Goal: Task Accomplishment & Management: Manage account settings

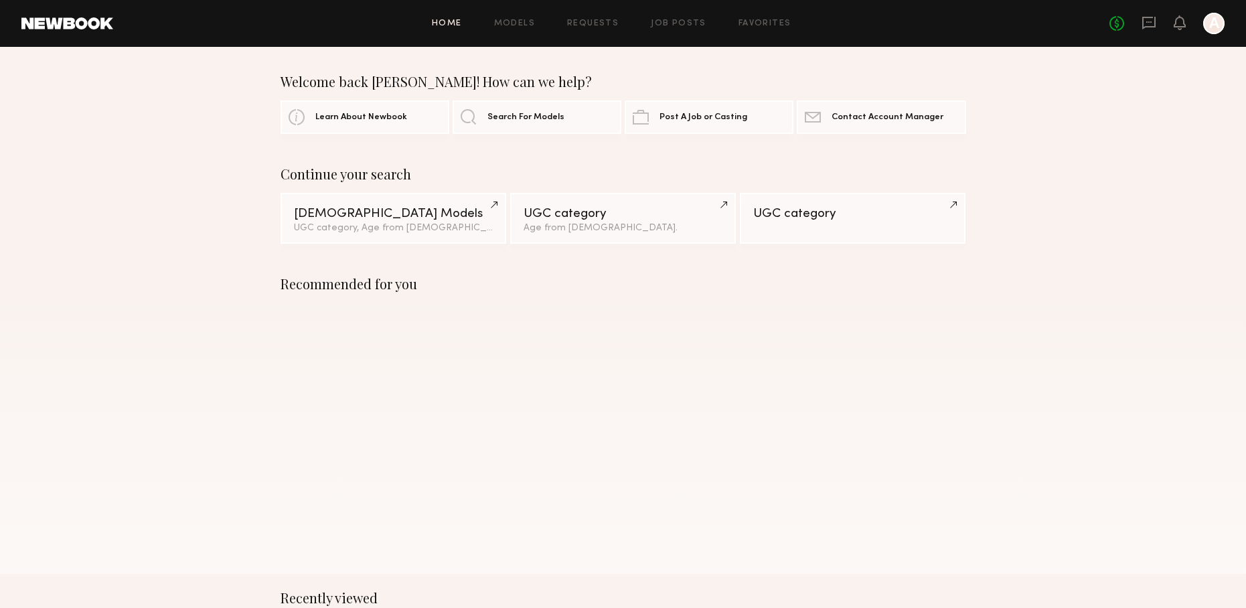
click at [1140, 21] on div "No fees up to $5,000 A" at bounding box center [1166, 23] width 115 height 21
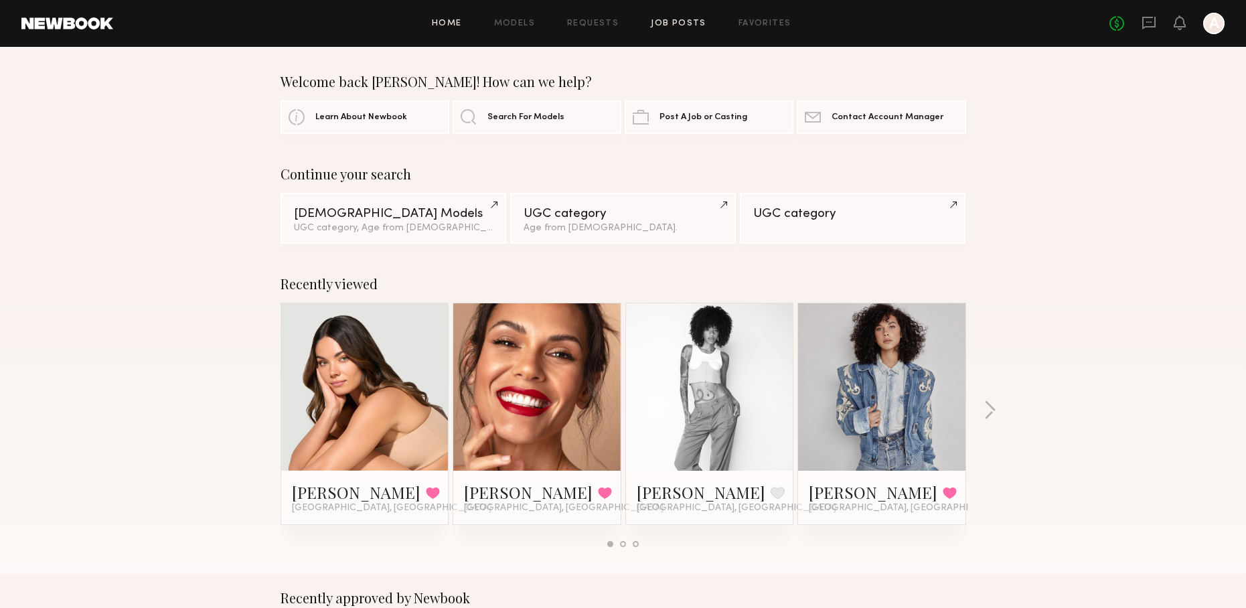
click at [660, 19] on link "Job Posts" at bounding box center [679, 23] width 56 height 9
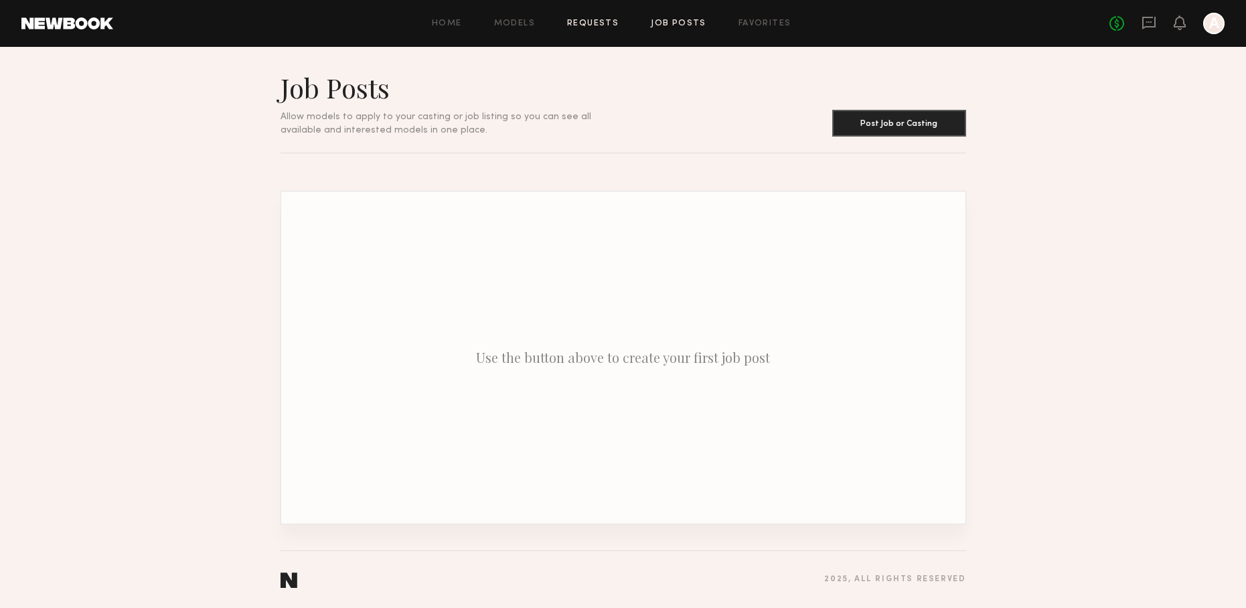
click at [590, 21] on link "Requests" at bounding box center [593, 23] width 52 height 9
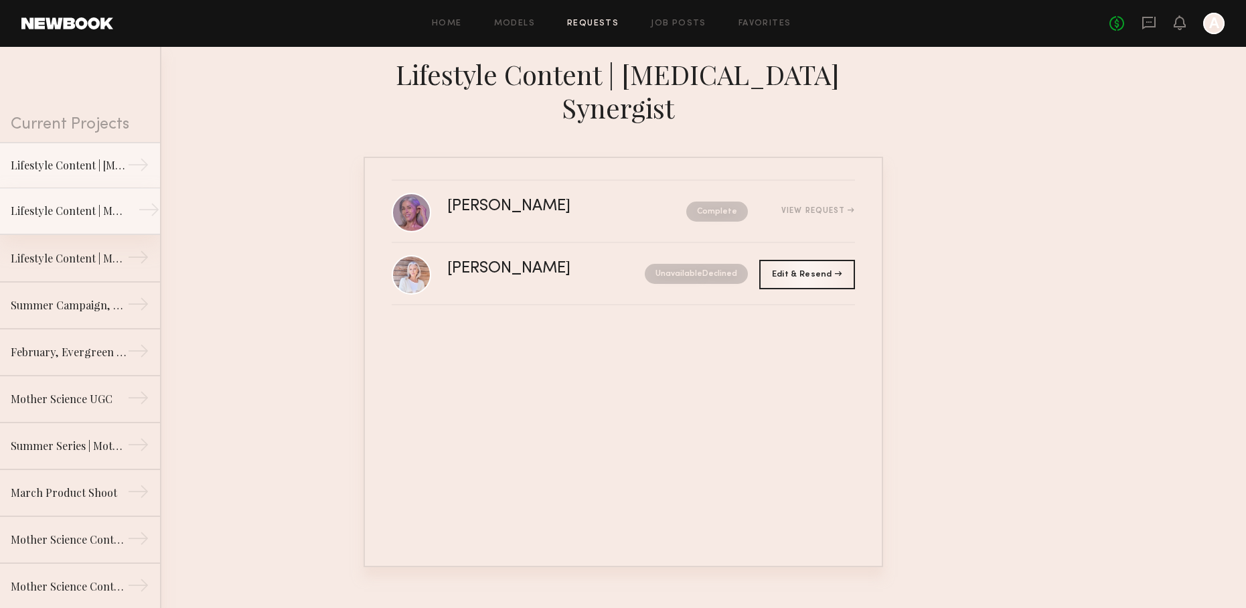
click at [84, 209] on div "Lifestyle Content | Molecular Hero Serum" at bounding box center [69, 211] width 116 height 16
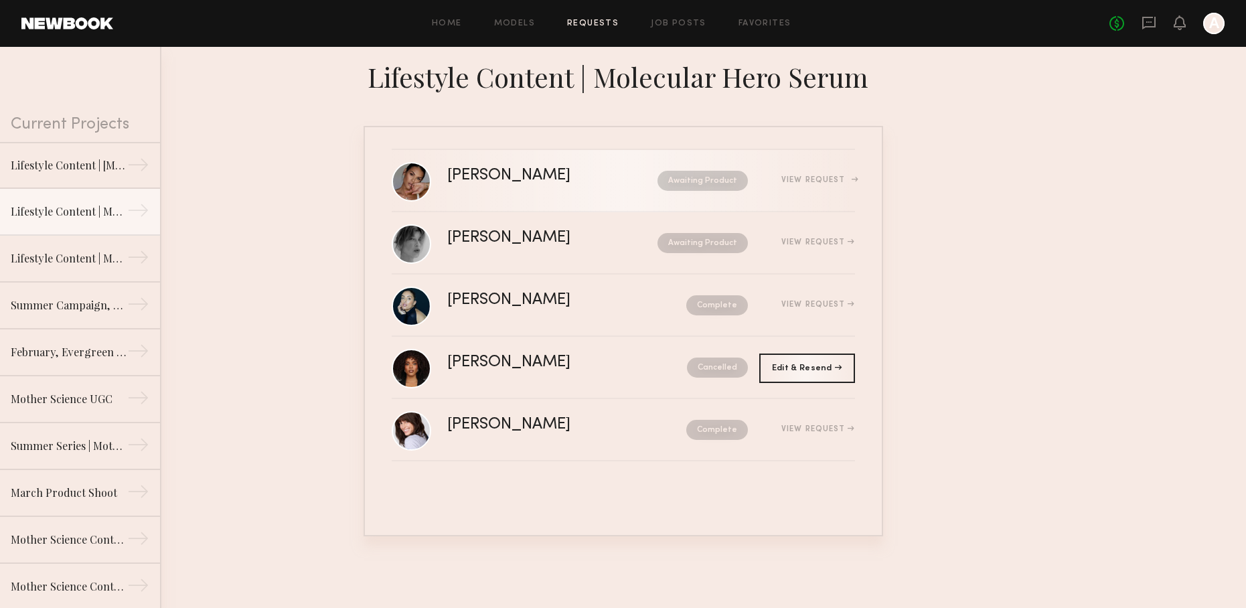
click at [541, 187] on div "[PERSON_NAME] Awaiting Product View Request" at bounding box center [651, 180] width 408 height 25
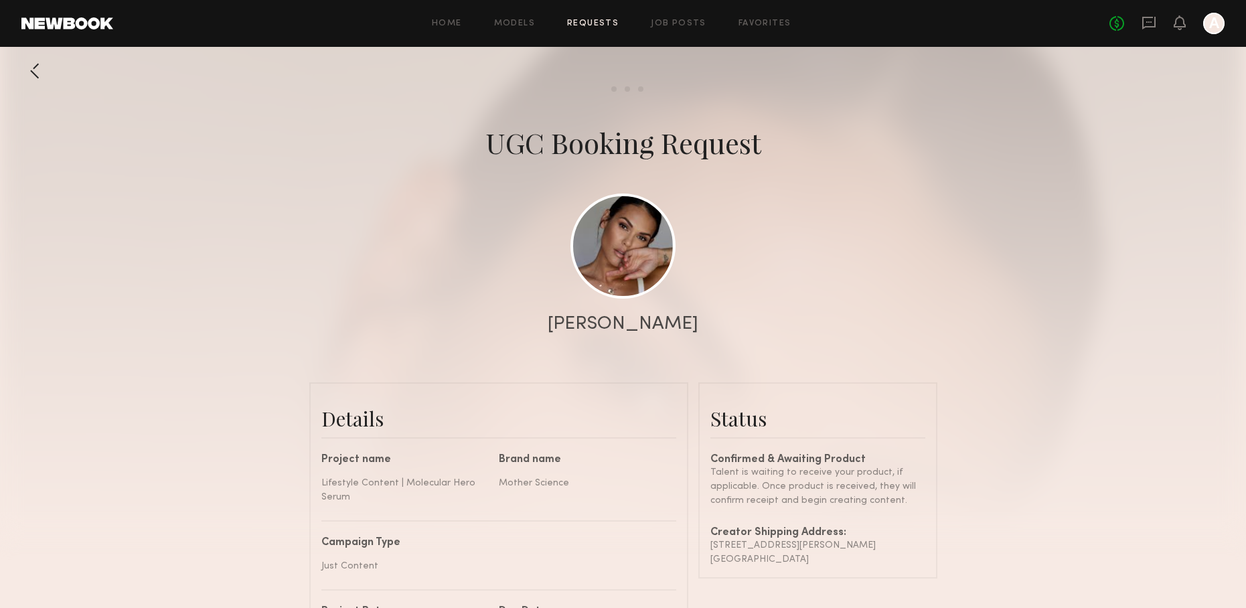
click at [33, 71] on div at bounding box center [34, 71] width 27 height 27
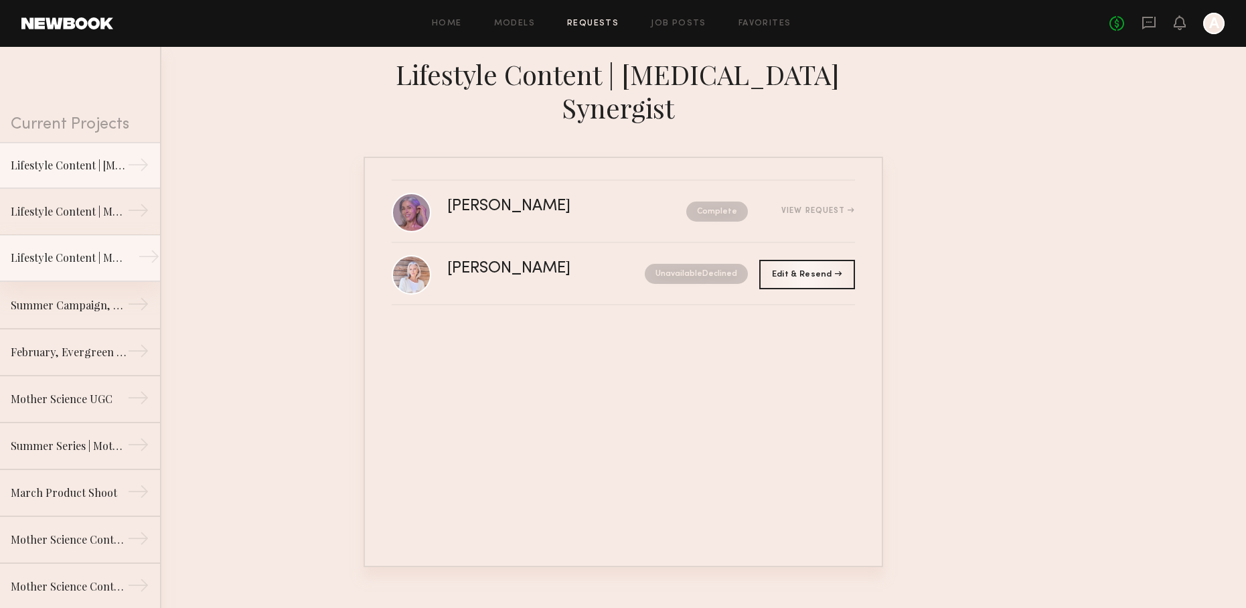
click at [89, 265] on div "Lifestyle Content | Mother Science, Molecular Genesis" at bounding box center [69, 258] width 116 height 16
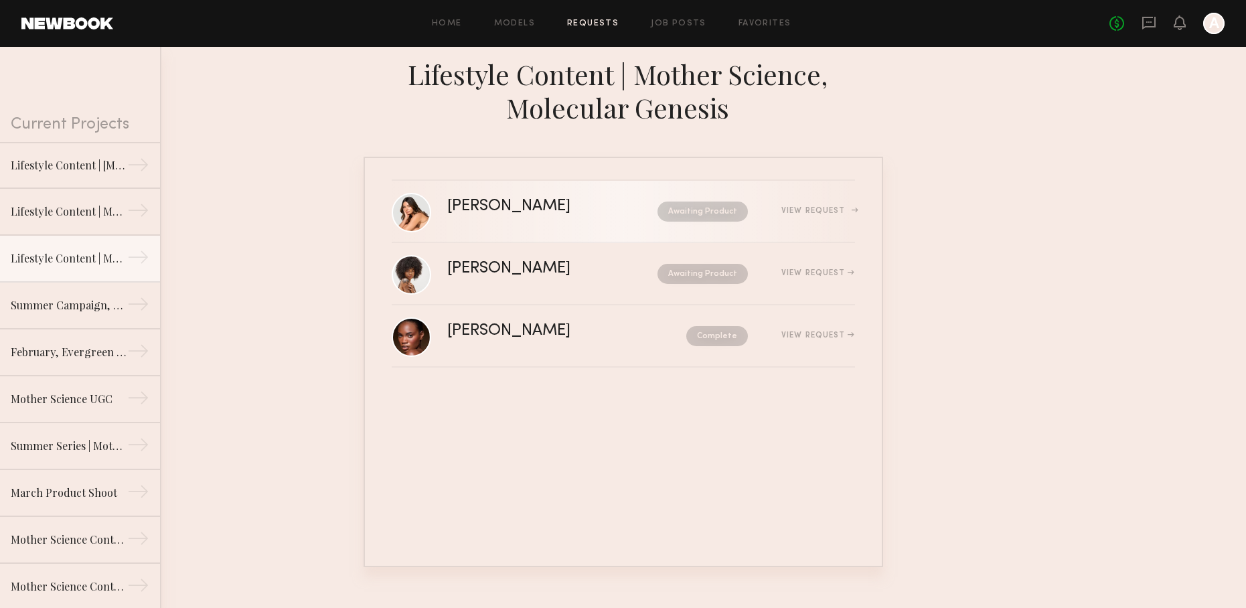
click at [498, 218] on div "[PERSON_NAME] Awaiting Product View Request" at bounding box center [651, 211] width 408 height 25
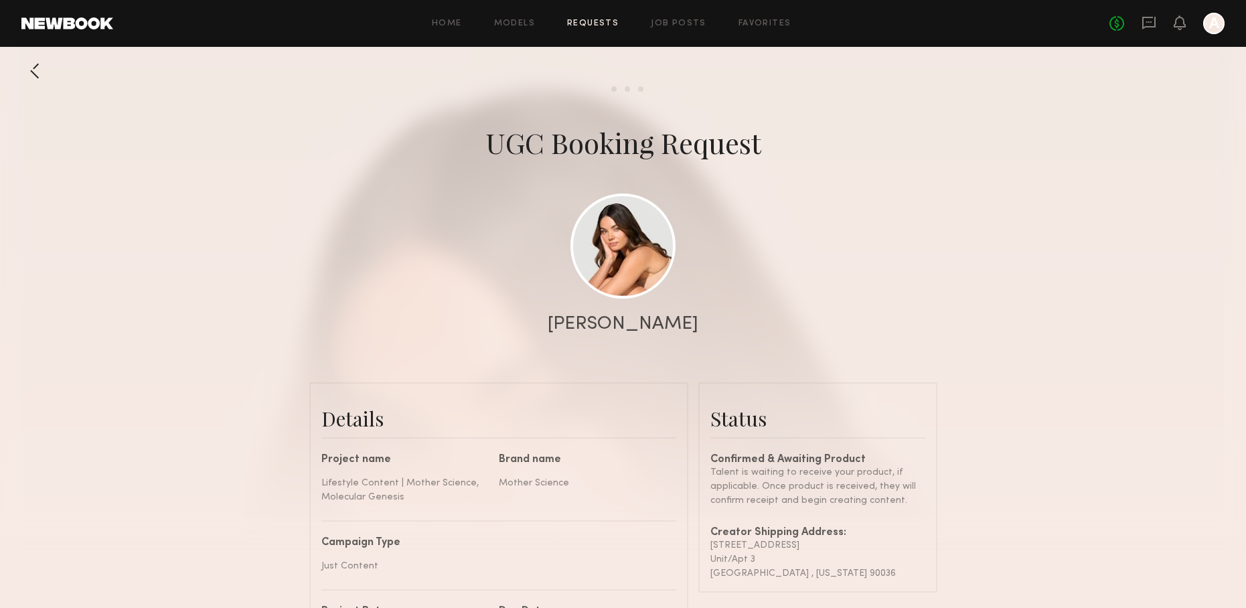
click at [37, 76] on div at bounding box center [34, 71] width 27 height 27
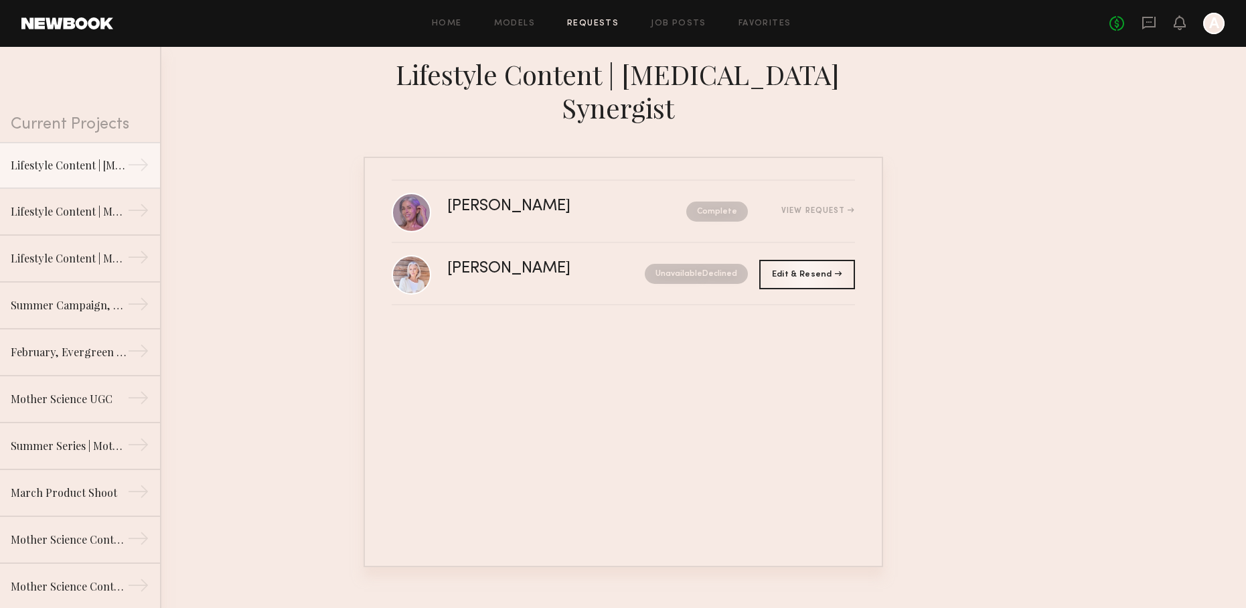
click at [996, 171] on nb-requests-list-container "[PERSON_NAME] Complete View Request [PERSON_NAME] Unavailable Declined Edit & R…" at bounding box center [623, 362] width 1246 height 410
